Goal: Check status: Check status

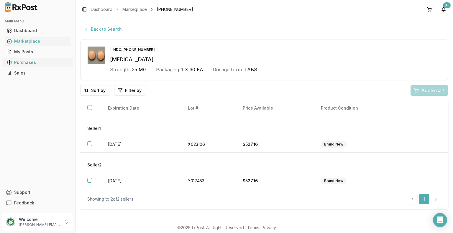
click at [26, 62] on div "Purchases" at bounding box center [37, 63] width 61 height 6
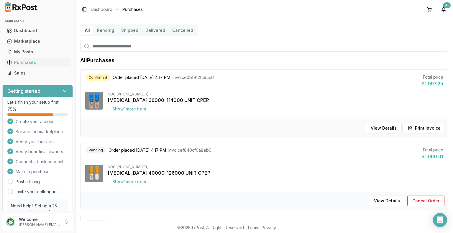
scroll to position [29, 0]
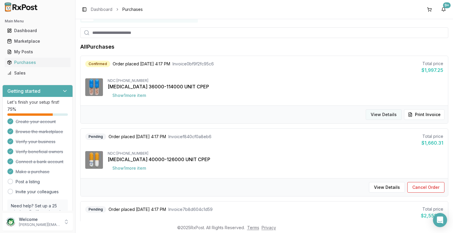
click at [386, 115] on button "View Details" at bounding box center [383, 114] width 36 height 11
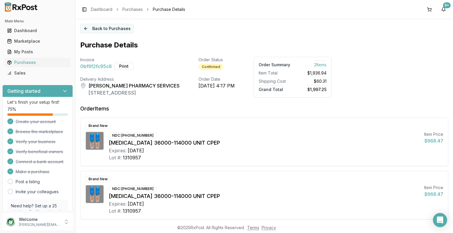
click at [98, 29] on button "Back to Purchases" at bounding box center [107, 28] width 54 height 9
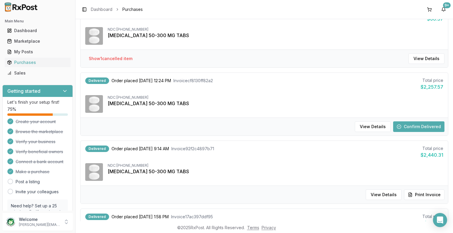
scroll to position [354, 0]
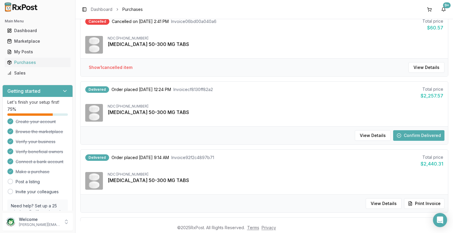
click at [421, 134] on button "Confirm Delivered" at bounding box center [418, 135] width 51 height 11
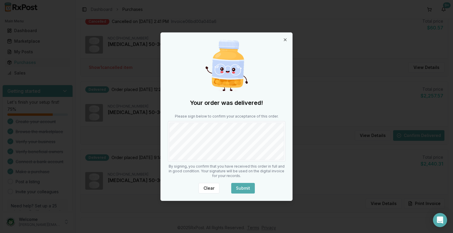
click at [245, 189] on button "Submit" at bounding box center [243, 188] width 24 height 11
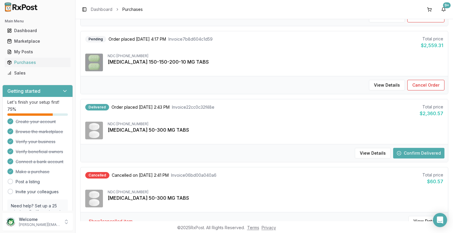
scroll to position [198, 0]
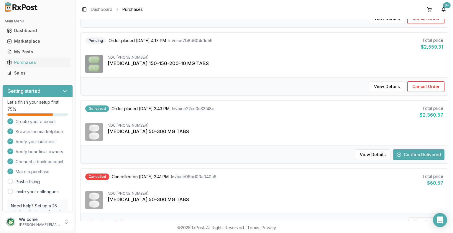
click at [418, 156] on button "Confirm Delivered" at bounding box center [418, 154] width 51 height 11
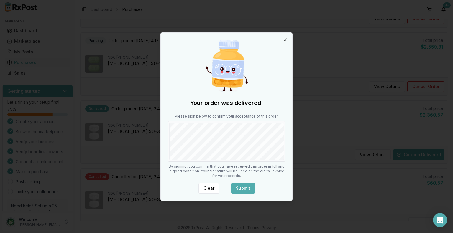
click at [245, 189] on button "Submit" at bounding box center [243, 188] width 24 height 11
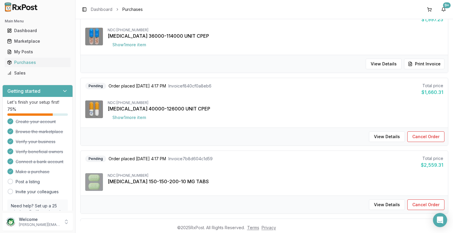
scroll to position [80, 0]
click at [384, 136] on button "View Details" at bounding box center [387, 136] width 36 height 11
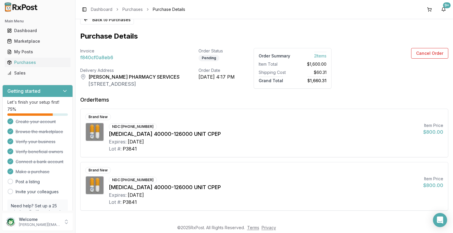
scroll to position [14, 0]
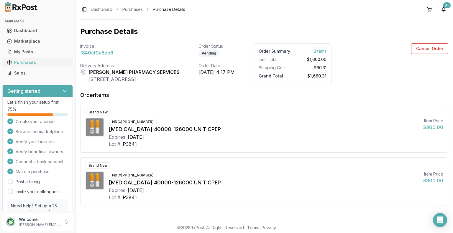
click at [31, 64] on div "Purchases" at bounding box center [37, 63] width 61 height 6
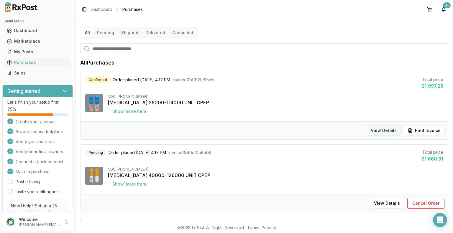
click at [385, 131] on button "View Details" at bounding box center [383, 130] width 36 height 11
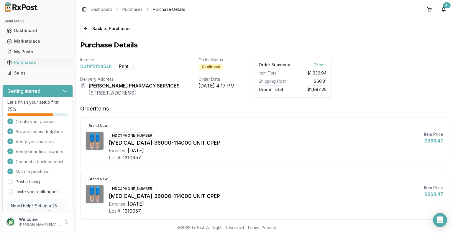
click at [28, 63] on div "Purchases" at bounding box center [37, 63] width 61 height 6
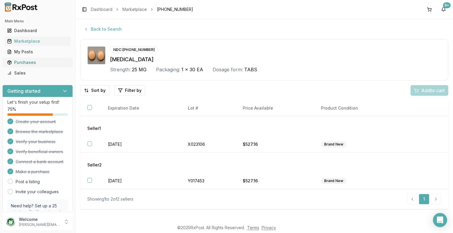
click at [28, 64] on div "Purchases" at bounding box center [37, 63] width 61 height 6
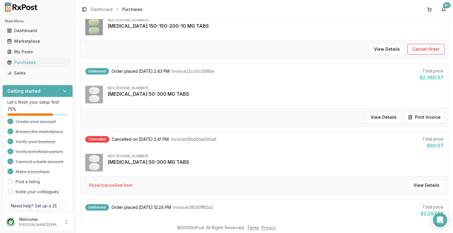
scroll to position [265, 0]
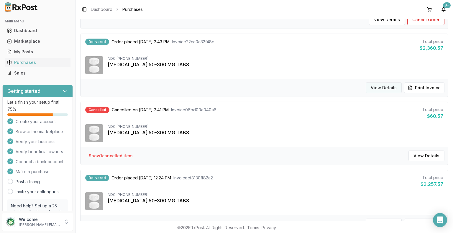
click at [385, 86] on button "View Details" at bounding box center [383, 88] width 36 height 11
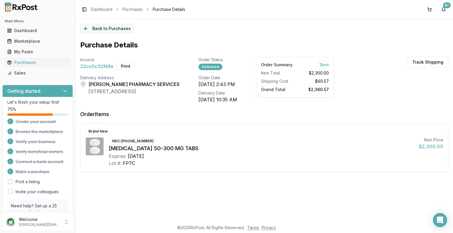
click at [116, 29] on button "Back to Purchases" at bounding box center [107, 28] width 54 height 9
